Goal: Find contact information: Find contact information

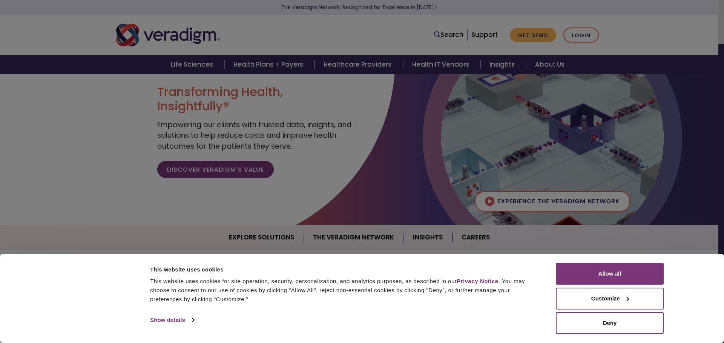
scroll to position [38, 0]
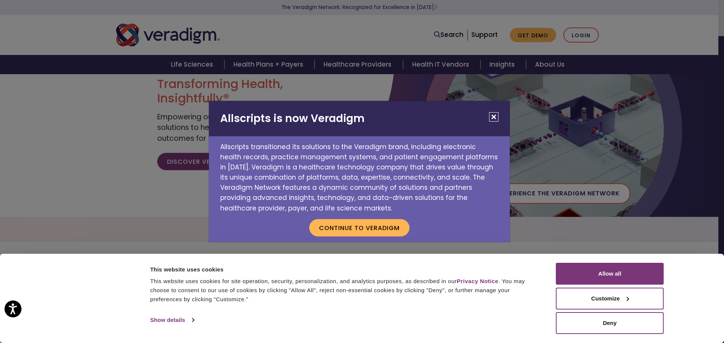
click at [493, 117] on button "Close" at bounding box center [493, 116] width 9 height 9
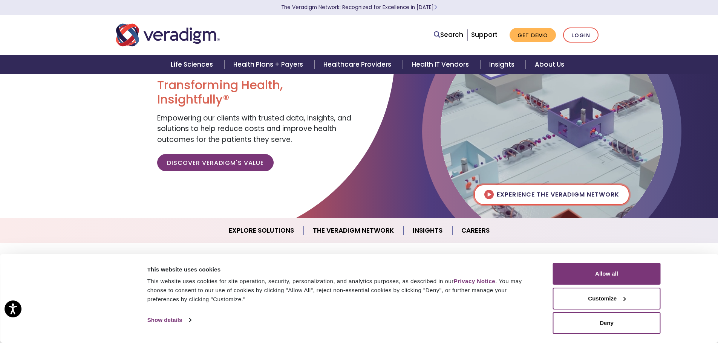
scroll to position [0, 0]
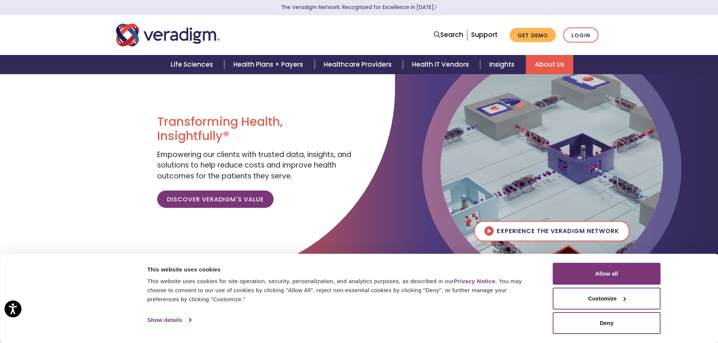
click at [552, 65] on link "About Us" at bounding box center [549, 64] width 47 height 19
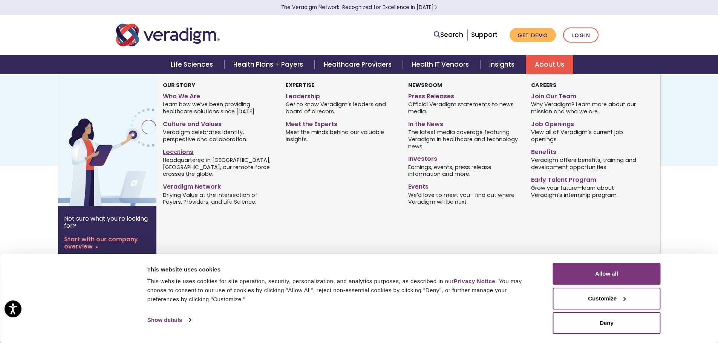
click at [178, 153] on link "Locations" at bounding box center [218, 151] width 111 height 11
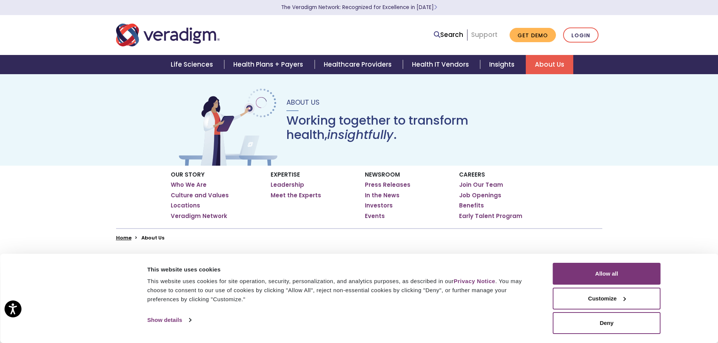
click at [491, 34] on link "Support" at bounding box center [484, 34] width 26 height 9
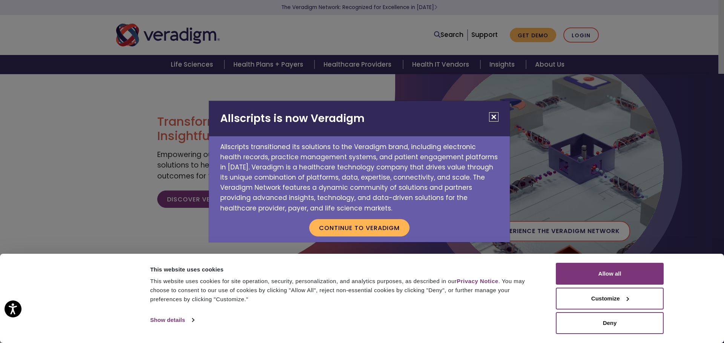
click at [495, 115] on button "Close" at bounding box center [493, 116] width 9 height 9
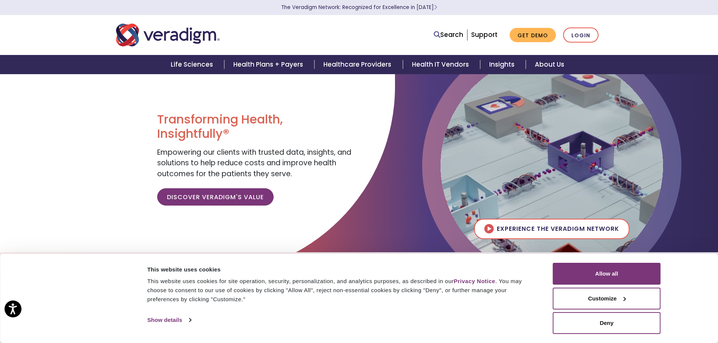
scroll to position [75, 0]
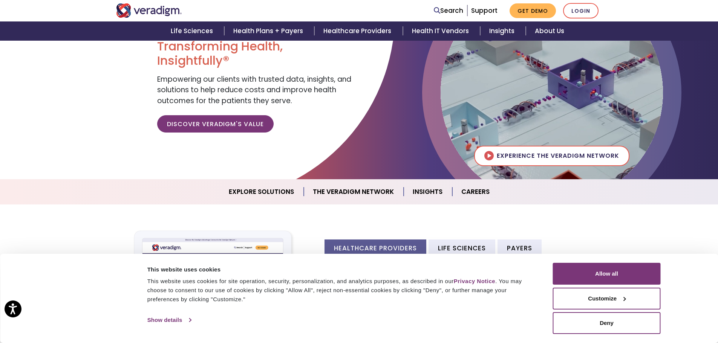
click at [176, 322] on link "Show details" at bounding box center [169, 320] width 44 height 11
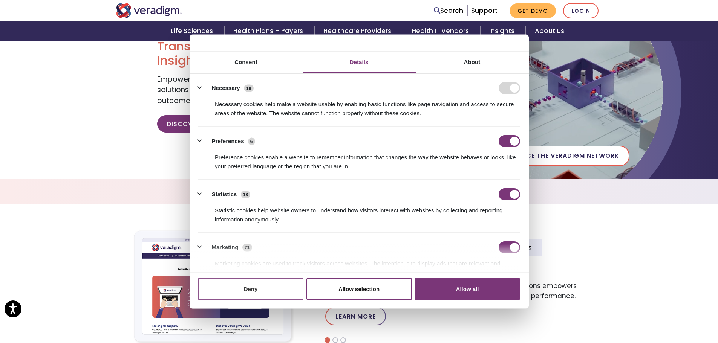
click at [259, 290] on button "Deny" at bounding box center [251, 289] width 106 height 22
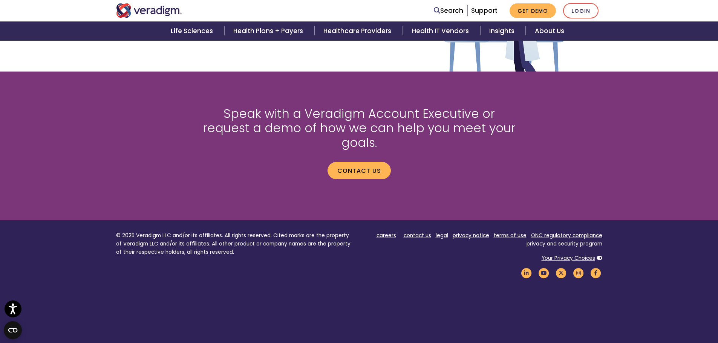
scroll to position [1003, 0]
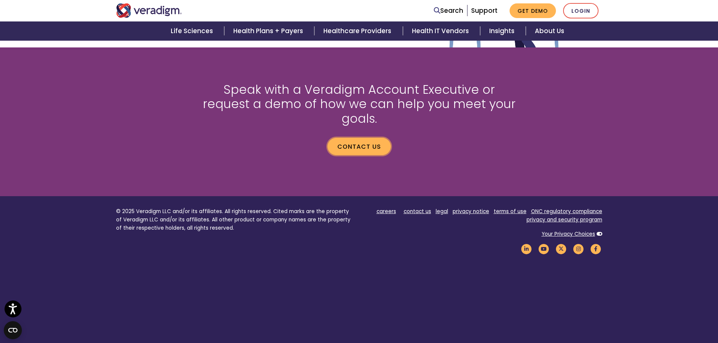
click at [362, 138] on link "Contact us" at bounding box center [359, 146] width 63 height 17
